Goal: Transaction & Acquisition: Subscribe to service/newsletter

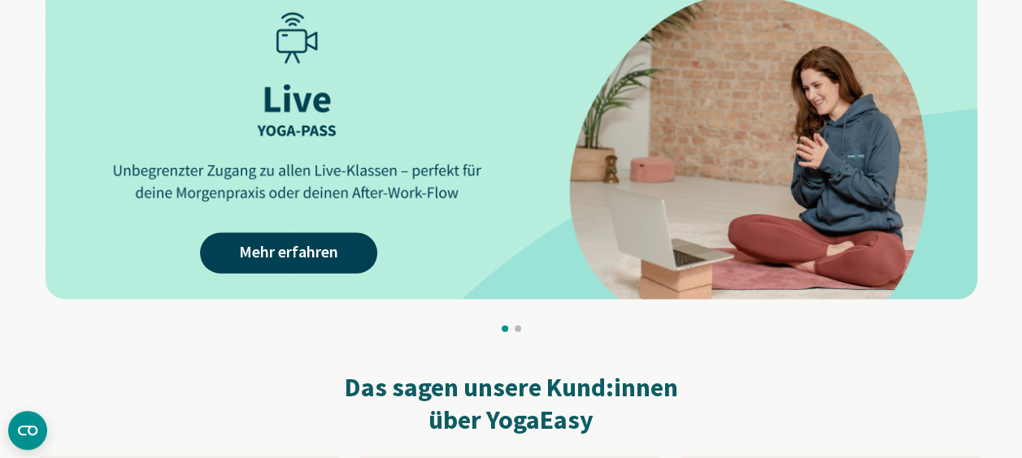
scroll to position [1647, 0]
click at [502, 332] on button at bounding box center [504, 328] width 7 height 7
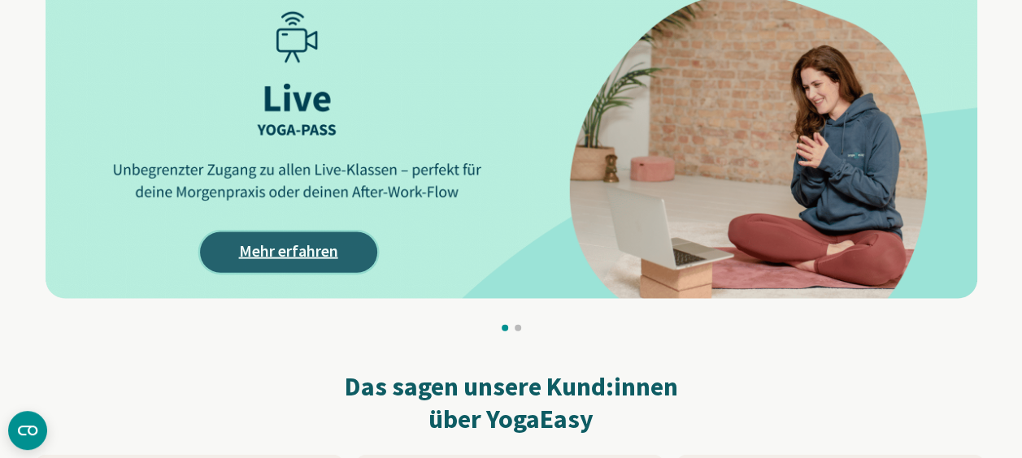
click at [306, 251] on link "Mehr erfahren" at bounding box center [288, 252] width 177 height 41
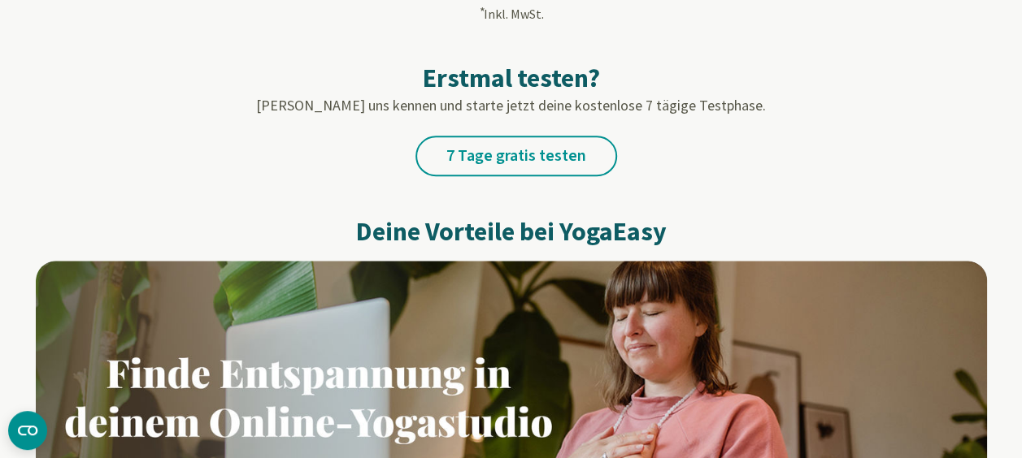
scroll to position [870, 0]
